Goal: Navigation & Orientation: Find specific page/section

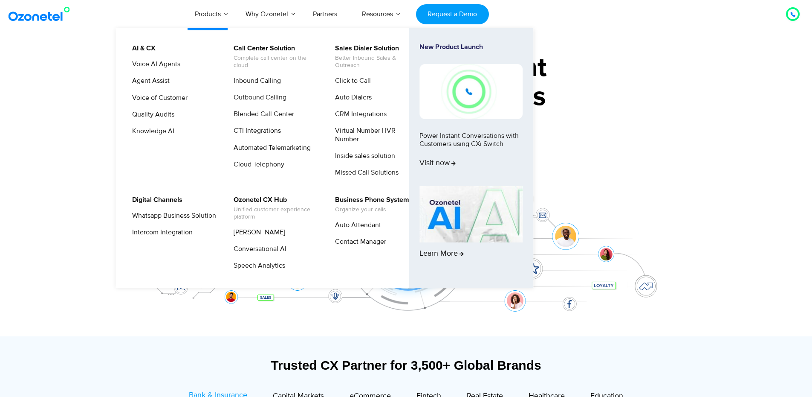
click at [455, 99] on img at bounding box center [471, 91] width 103 height 55
